Goal: Book appointment/travel/reservation

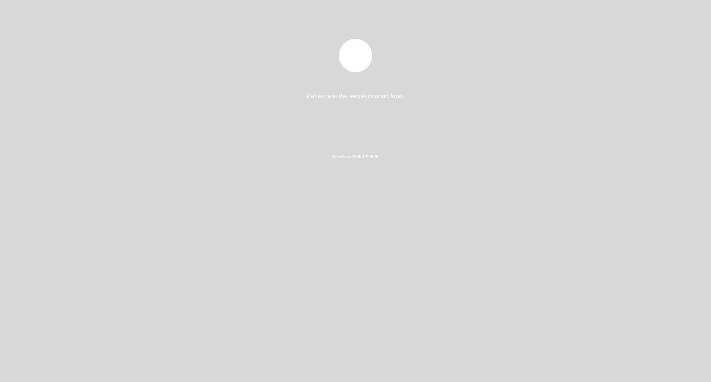
select select "es"
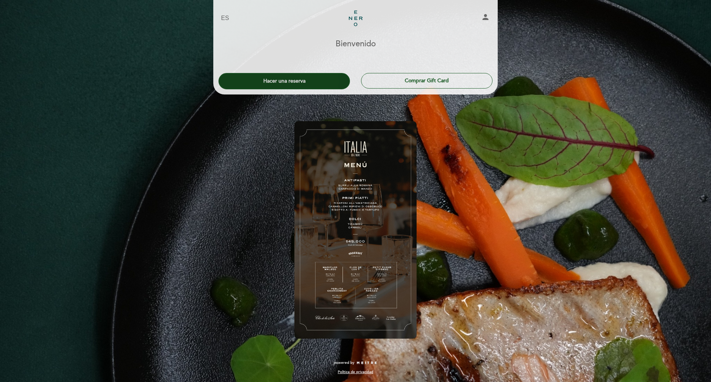
click at [294, 82] on button "Hacer una reserva" at bounding box center [285, 81] width 132 height 16
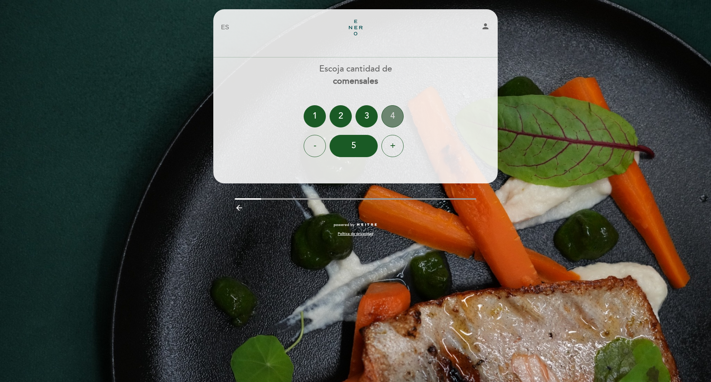
click at [395, 120] on div "4" at bounding box center [393, 116] width 22 height 22
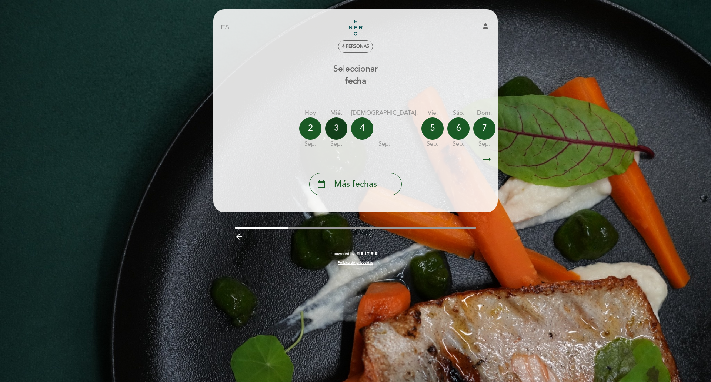
click at [334, 132] on div "3" at bounding box center [336, 128] width 22 height 22
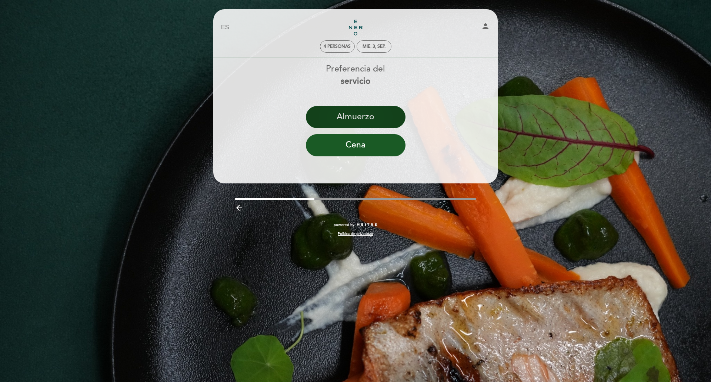
click at [373, 122] on button "Almuerzo" at bounding box center [356, 117] width 100 height 22
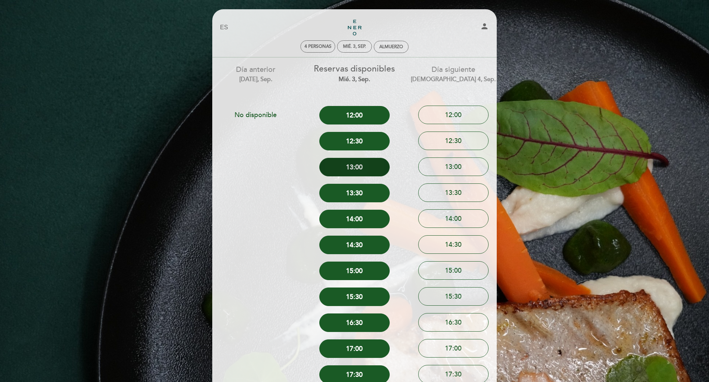
click at [355, 165] on button "13:00" at bounding box center [354, 167] width 70 height 19
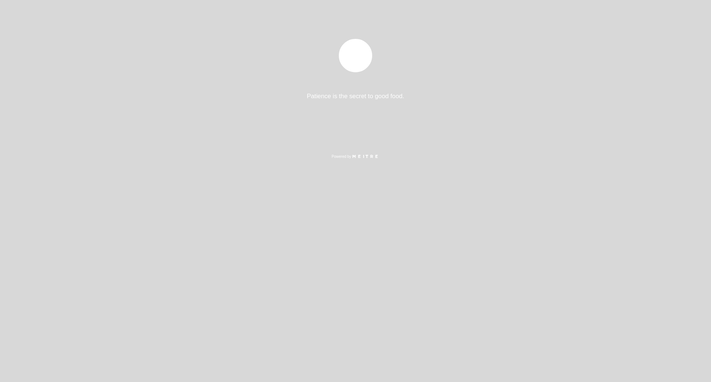
select select "es"
